Goal: Navigation & Orientation: Find specific page/section

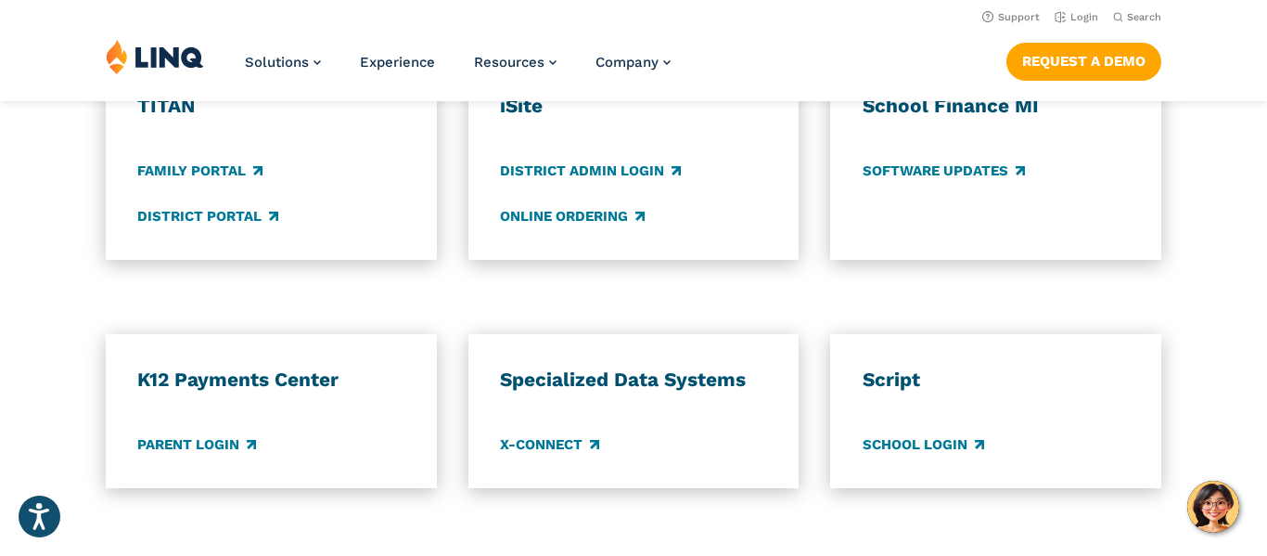
scroll to position [1479, 0]
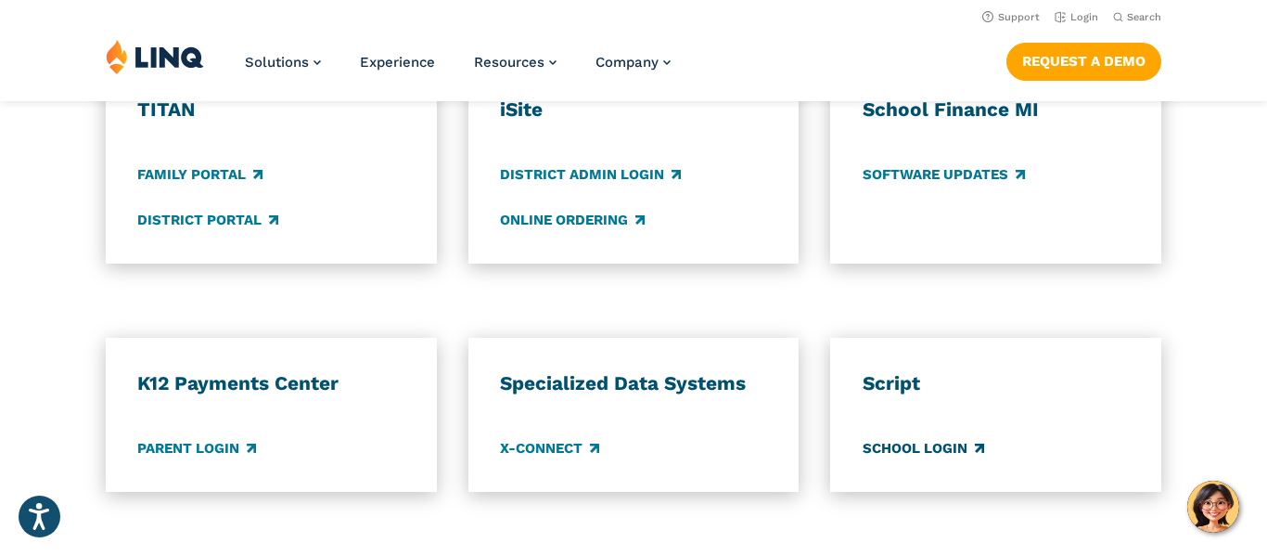
click at [949, 450] on link "School Login" at bounding box center [924, 448] width 122 height 20
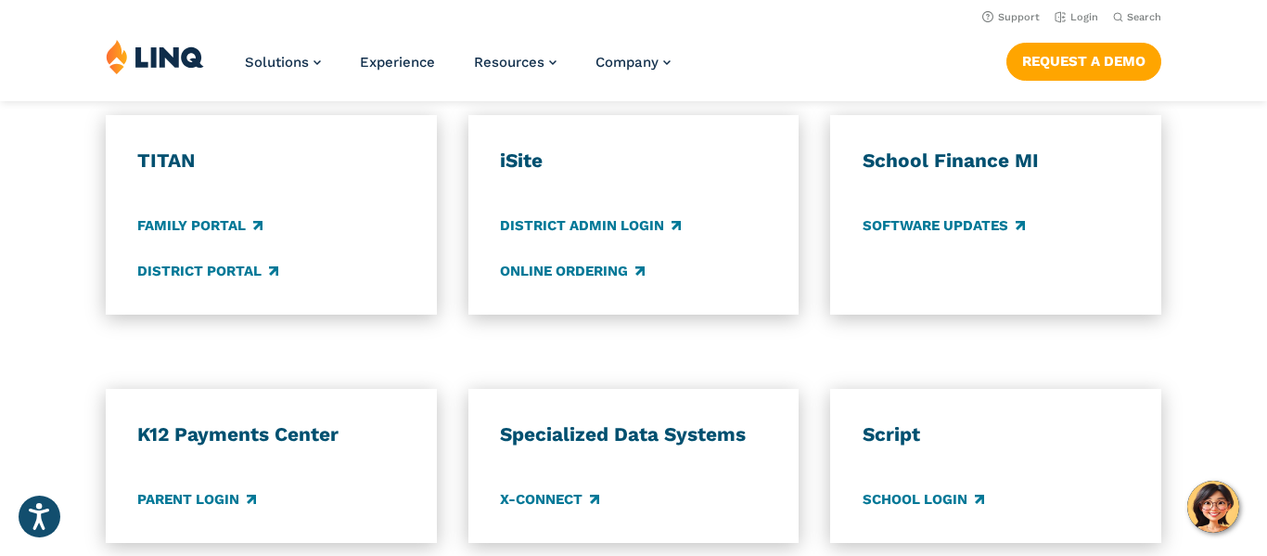
scroll to position [1414, 0]
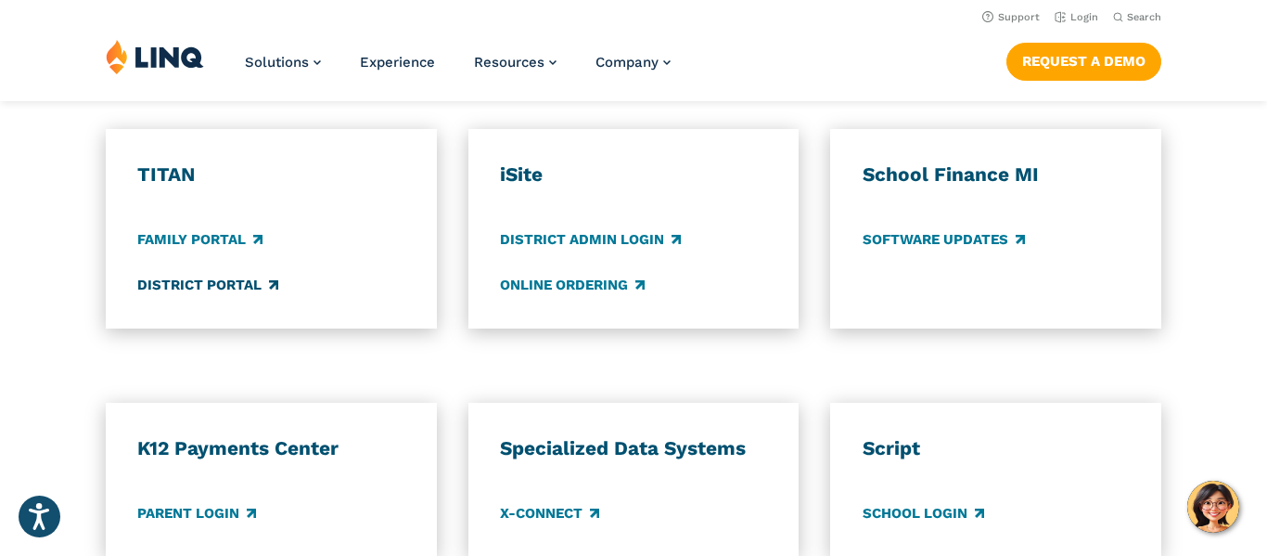
click at [183, 281] on link "District Portal" at bounding box center [207, 285] width 141 height 20
